Goal: Check status: Check status

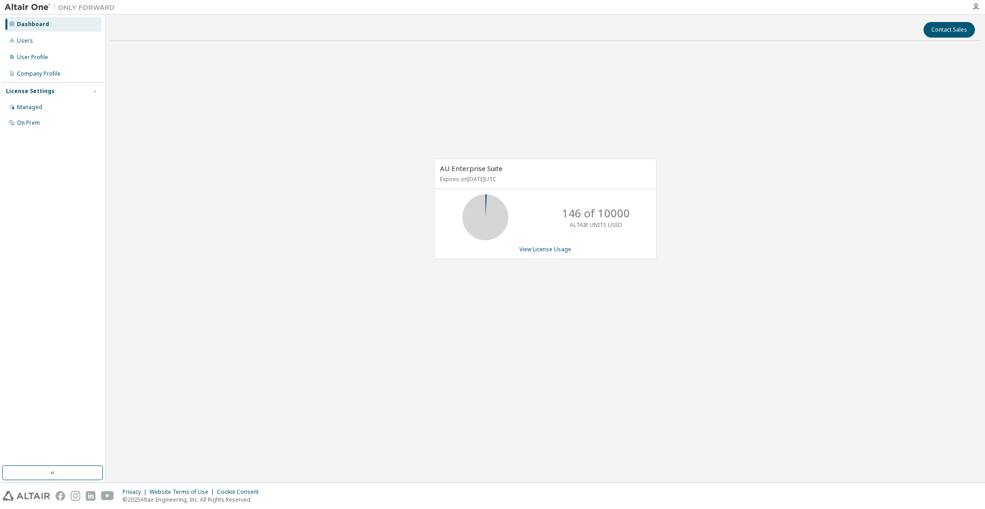
click at [275, 231] on div "AU Enterprise Suite Expires on September 1, 2026 UTC 146 of 10000 ALTAIR UNITS …" at bounding box center [545, 213] width 871 height 331
click at [301, 162] on div "AU Enterprise Suite Expires on September 1, 2026 UTC 156 of 10000 ALTAIR UNITS …" at bounding box center [545, 213] width 871 height 331
click at [385, 230] on div "AU Enterprise Suite Expires on September 1, 2026 UTC 166 of 10000 ALTAIR UNITS …" at bounding box center [545, 213] width 871 height 331
click at [977, 6] on icon "button" at bounding box center [975, 6] width 7 height 7
